Goal: Book appointment/travel/reservation

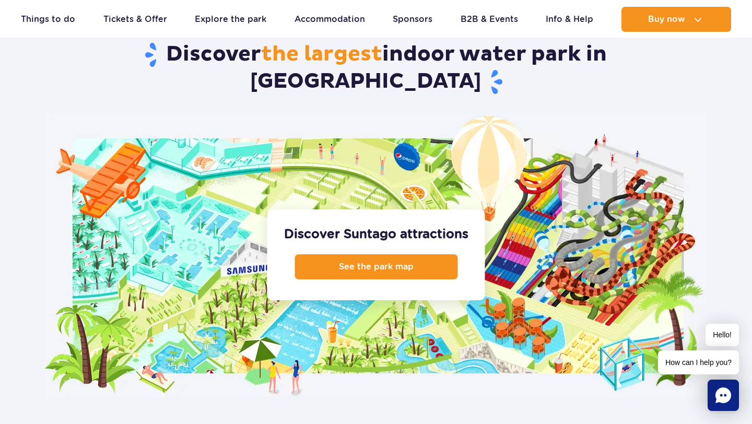
scroll to position [1007, 0]
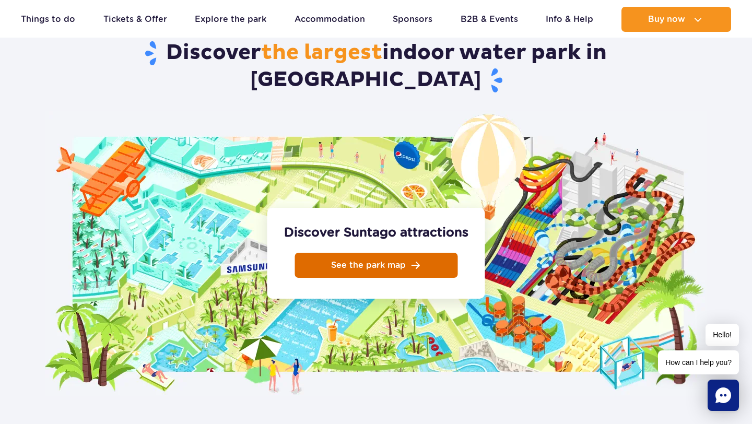
click at [433, 253] on link "See the park map" at bounding box center [376, 265] width 163 height 25
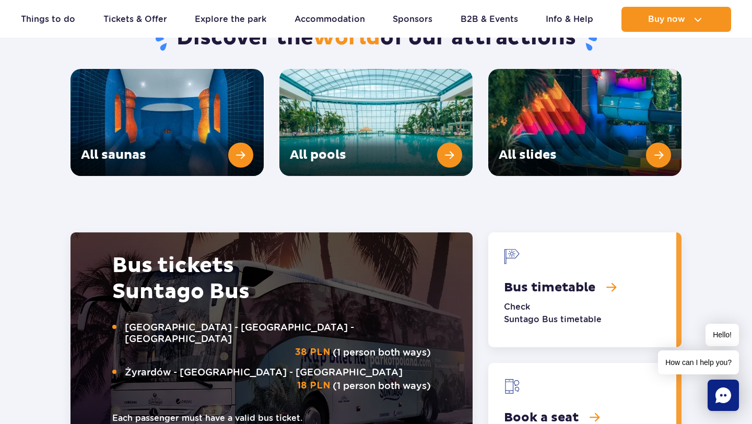
scroll to position [1550, 0]
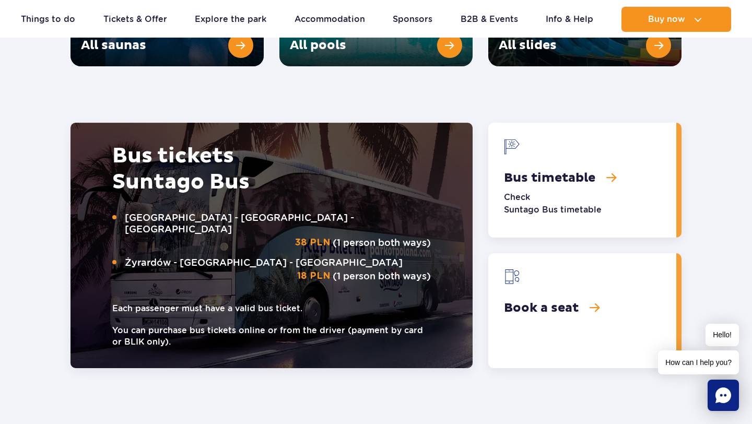
click at [654, 280] on link "Book a seat" at bounding box center [582, 310] width 188 height 115
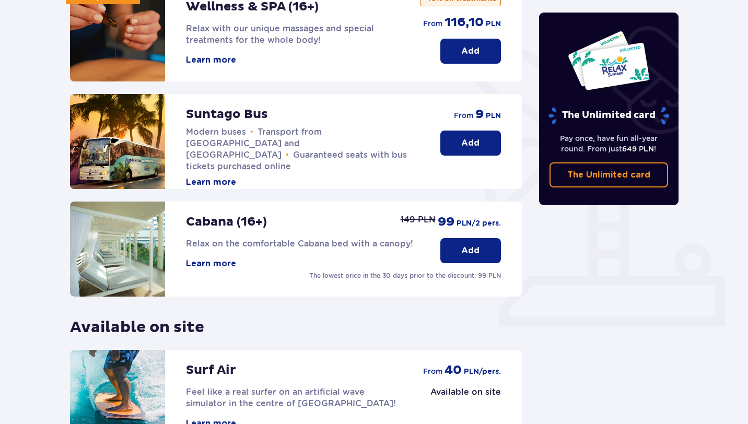
scroll to position [207, 0]
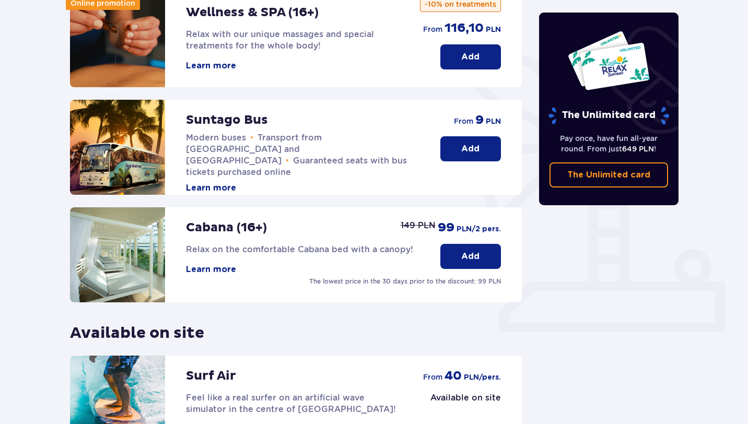
click at [473, 149] on p "Add" at bounding box center [470, 148] width 18 height 11
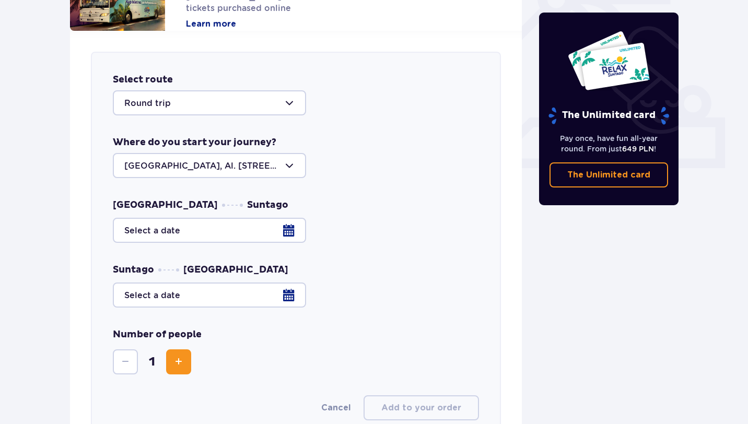
scroll to position [370, 0]
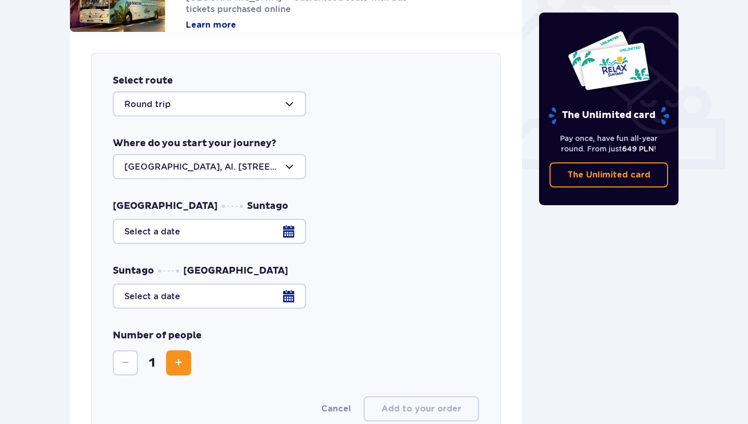
click at [230, 115] on div at bounding box center [209, 103] width 193 height 25
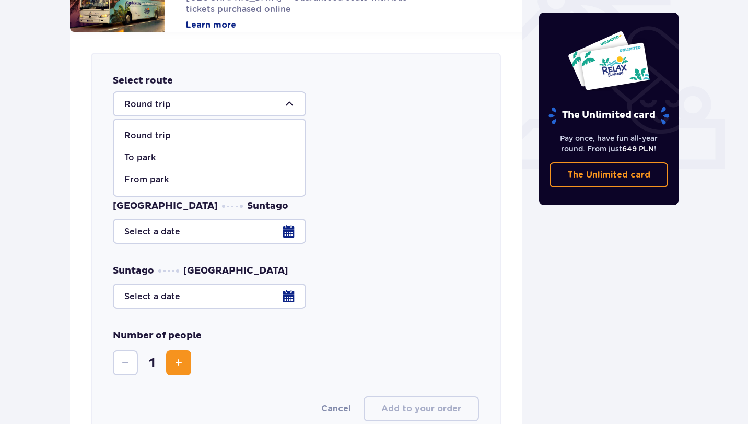
click at [223, 162] on div "To park" at bounding box center [209, 157] width 170 height 11
type input "To Suntago"
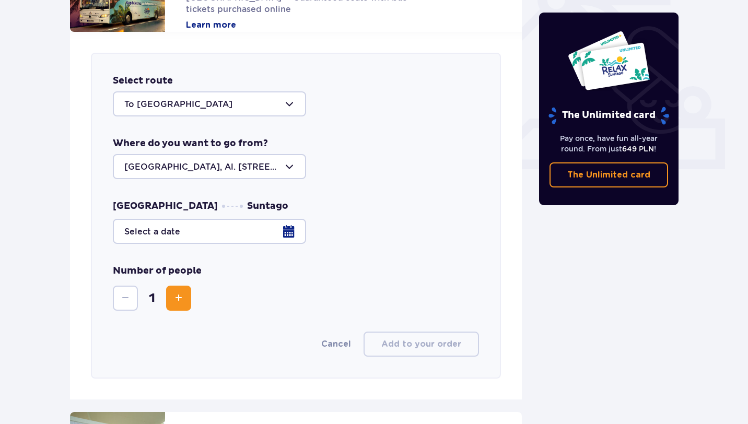
click at [224, 166] on div at bounding box center [209, 166] width 193 height 25
click at [322, 147] on div "Where do you want to go from? Warsaw, Al. Jerozolimskie 56" at bounding box center [296, 158] width 366 height 42
click at [253, 229] on div at bounding box center [296, 231] width 366 height 25
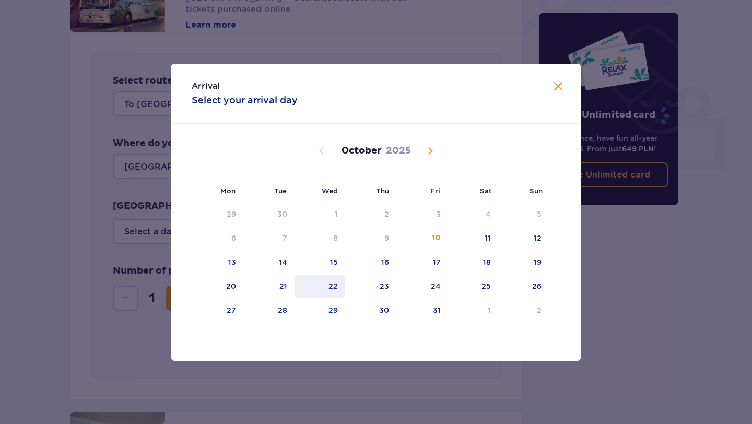
click at [329, 286] on div "22" at bounding box center [320, 286] width 51 height 23
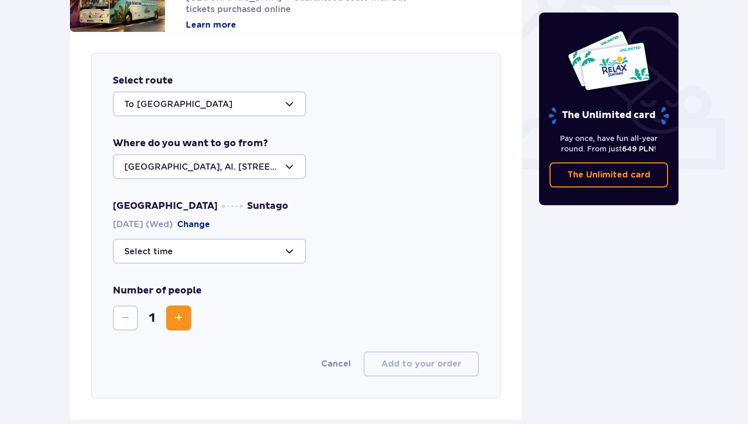
click at [271, 254] on div at bounding box center [209, 251] width 193 height 25
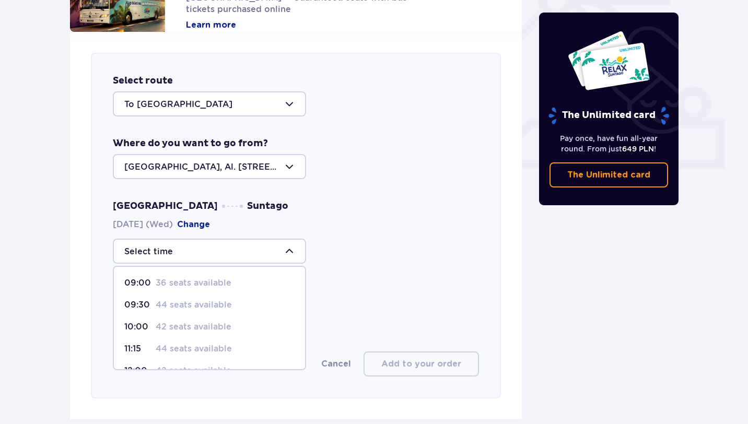
click at [254, 281] on div "09:00 36 seats available" at bounding box center [209, 282] width 170 height 11
type input "09:00"
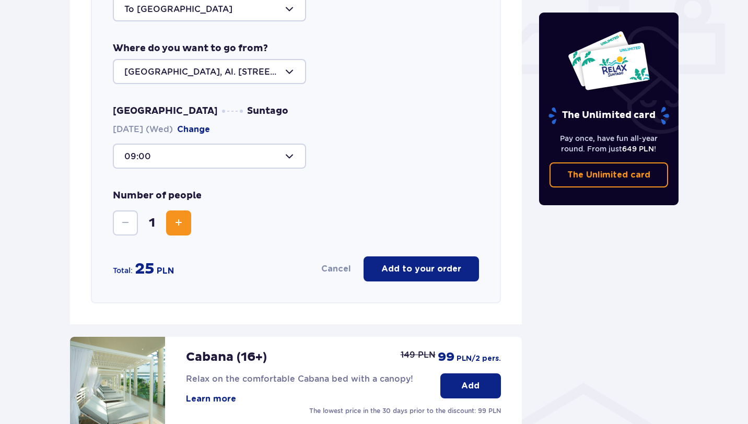
scroll to position [452, 0]
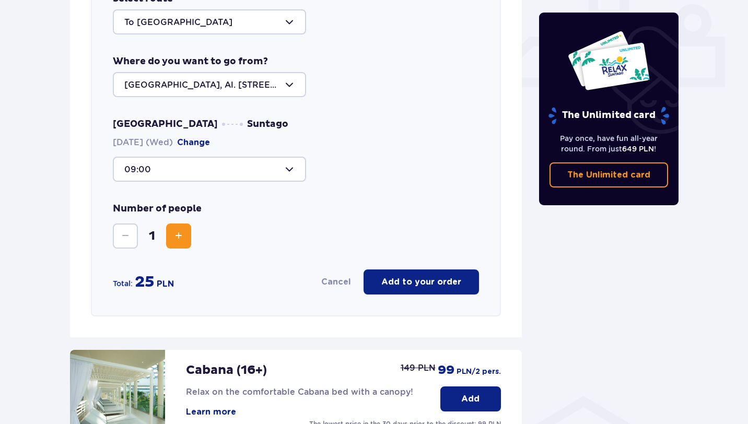
click at [173, 226] on button "Increase" at bounding box center [178, 236] width 25 height 25
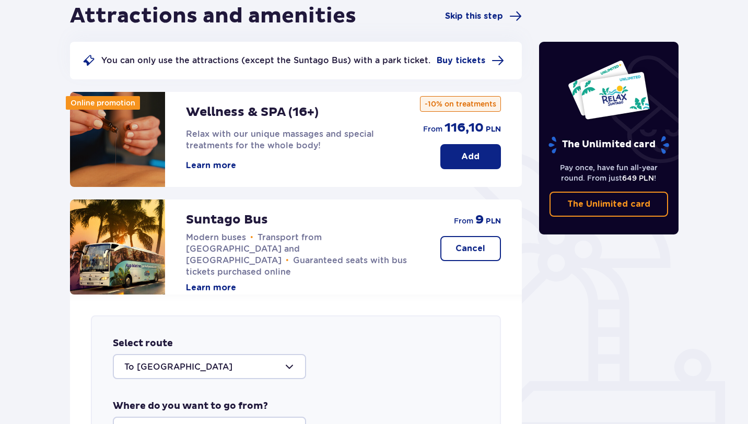
scroll to position [0, 0]
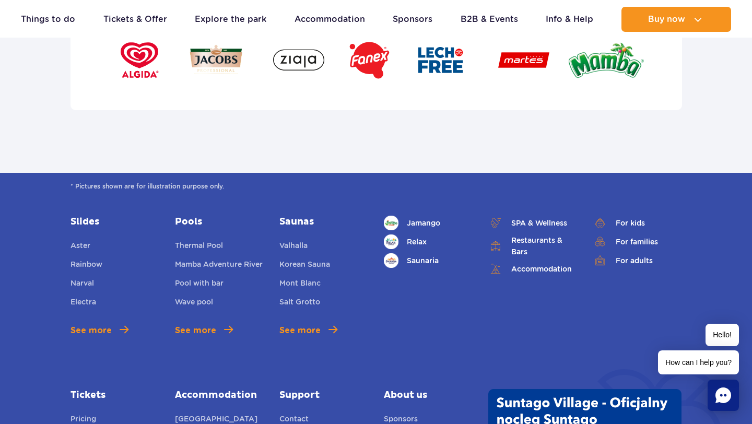
scroll to position [3480, 0]
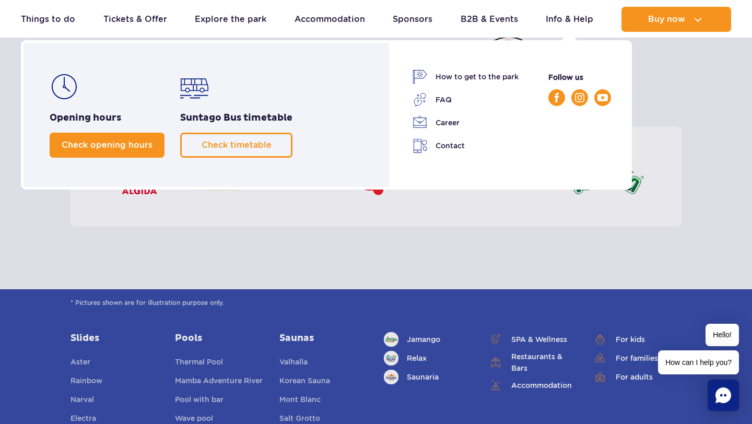
click at [69, 150] on link "Check opening hours" at bounding box center [107, 145] width 115 height 25
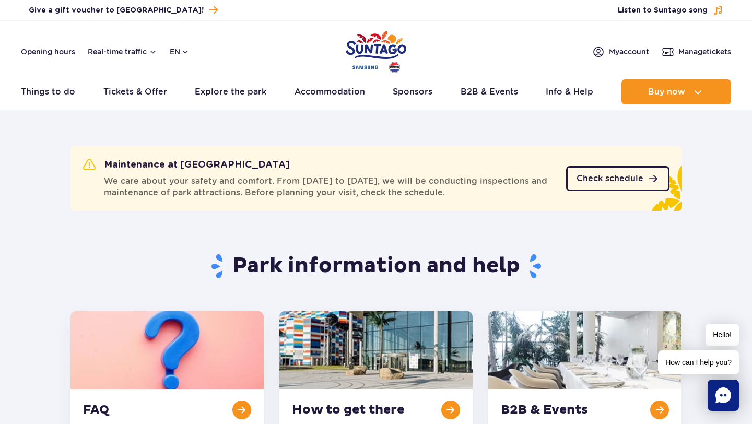
click at [642, 180] on span "Check schedule" at bounding box center [610, 178] width 67 height 8
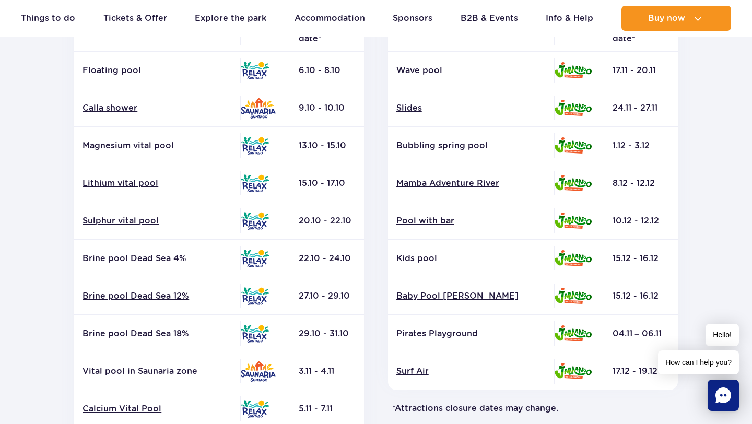
scroll to position [262, 0]
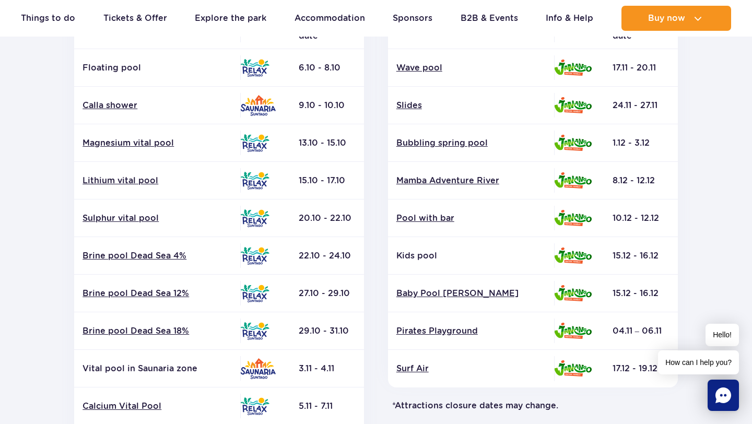
drag, startPoint x: 297, startPoint y: 218, endPoint x: 369, endPoint y: 216, distance: 71.6
click at [369, 217] on div "Relax and Saunaria Attraction Zone Closure date* Floating pool" at bounding box center [220, 242] width 314 height 566
click at [358, 224] on td "20.10 - 22.10" at bounding box center [327, 219] width 74 height 38
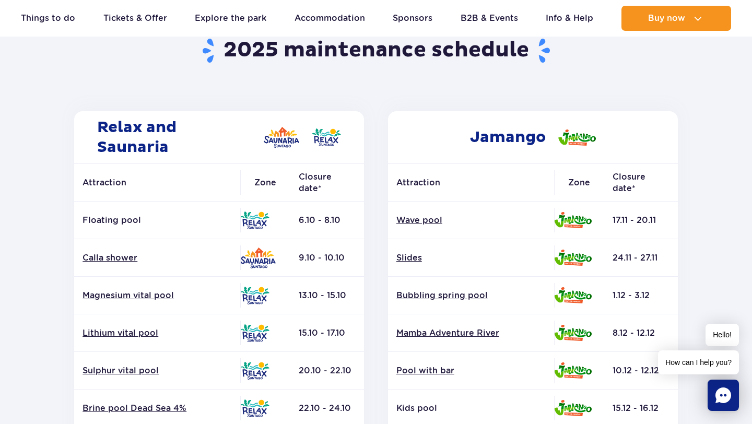
scroll to position [0, 0]
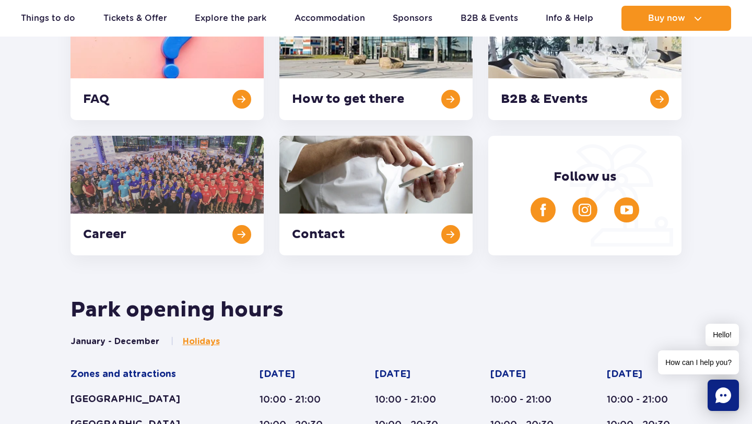
scroll to position [310, 0]
click at [207, 344] on span "Holidays" at bounding box center [201, 341] width 37 height 11
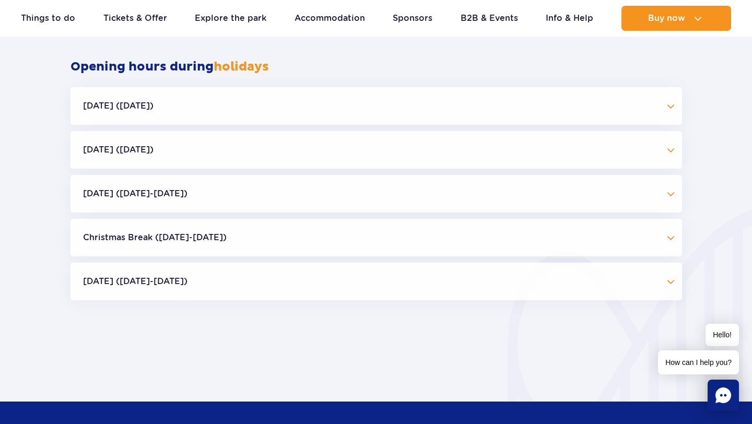
scroll to position [1000, 0]
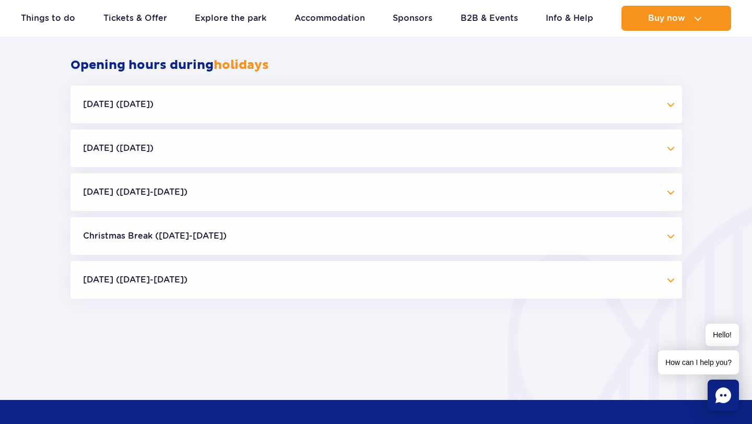
click at [329, 100] on button "[DATE] ([DATE])" at bounding box center [377, 105] width 612 height 38
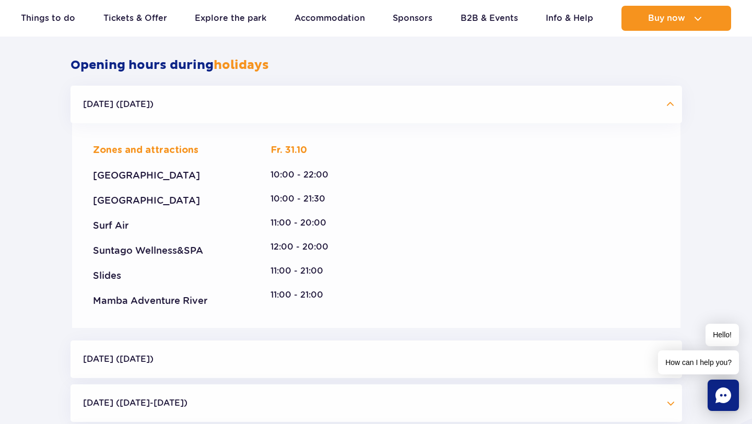
click at [327, 98] on button "[DATE] ([DATE])" at bounding box center [377, 105] width 612 height 38
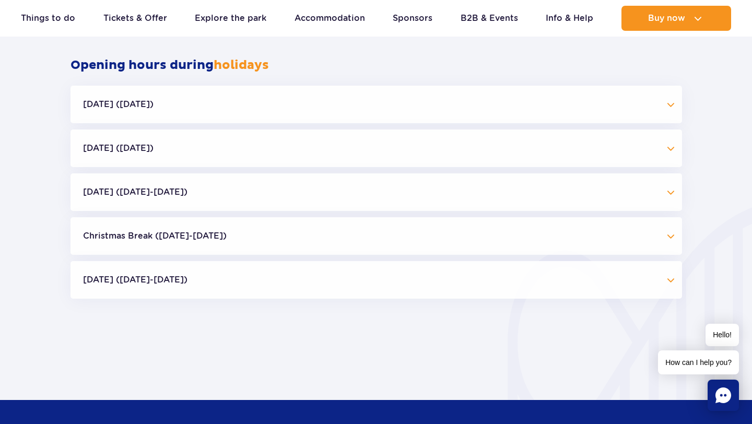
click at [324, 138] on button "[DATE] ([DATE])" at bounding box center [377, 149] width 612 height 38
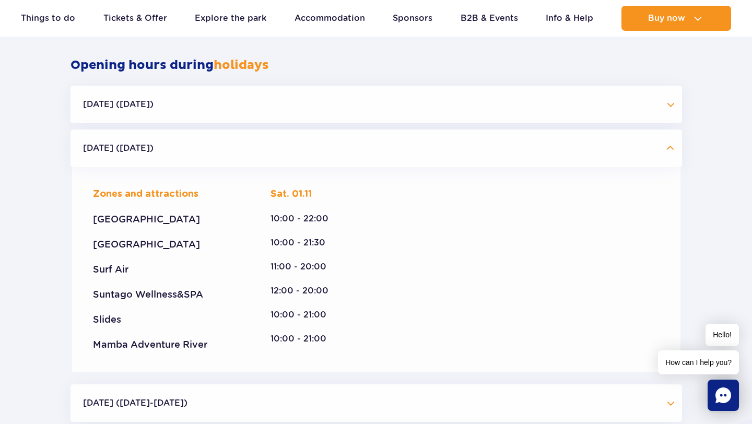
click at [322, 141] on button "[DATE] ([DATE])" at bounding box center [377, 149] width 612 height 38
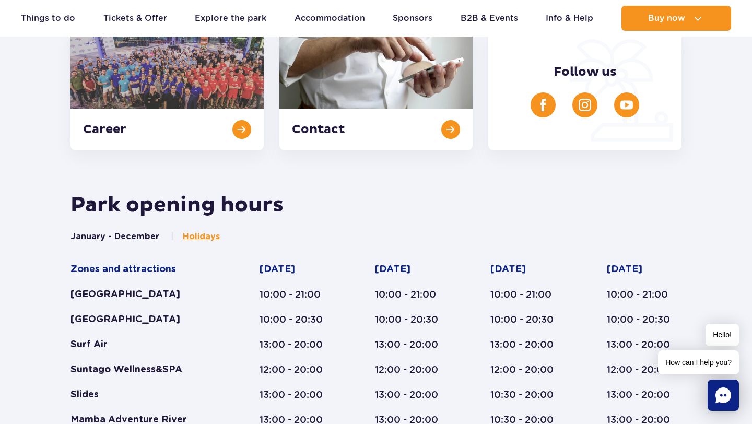
scroll to position [415, 0]
